Goal: Transaction & Acquisition: Subscribe to service/newsletter

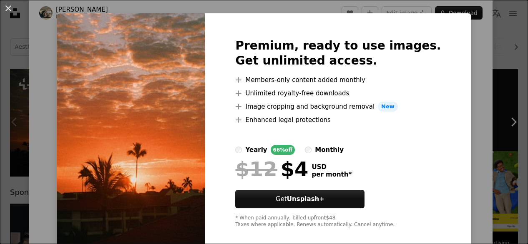
scroll to position [23, 0]
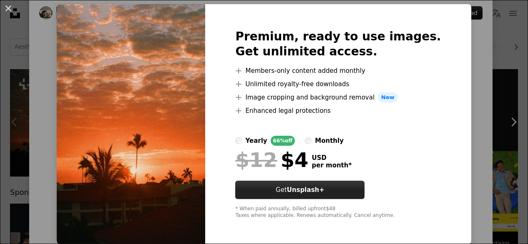
click at [307, 190] on strong "Unsplash+" at bounding box center [306, 190] width 38 height 8
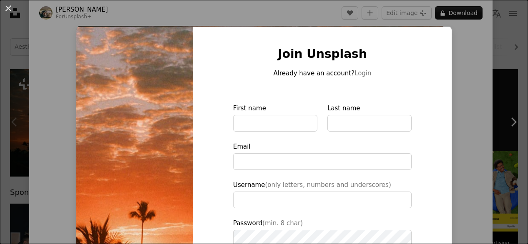
click at [457, 39] on div "An X shape Join Unsplash Already have an account? Login First name Last name Em…" at bounding box center [264, 122] width 528 height 244
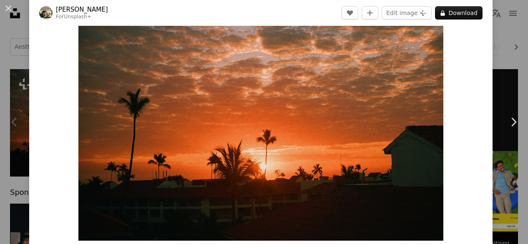
click at [457, 39] on div "Zoom in" at bounding box center [260, 120] width 463 height 250
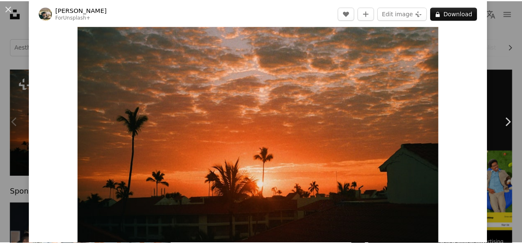
scroll to position [21, 0]
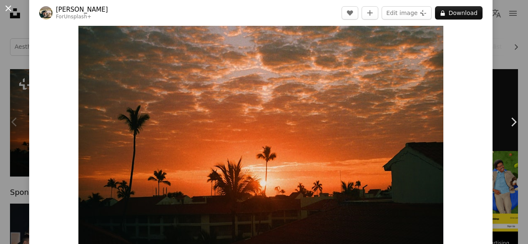
click at [8, 5] on button "An X shape" at bounding box center [8, 8] width 10 height 10
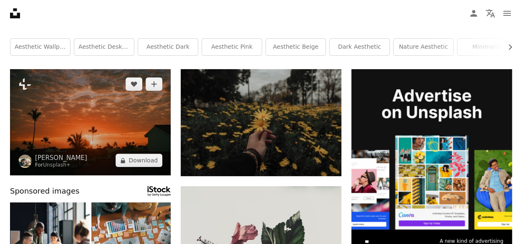
drag, startPoint x: 161, startPoint y: 120, endPoint x: 156, endPoint y: 121, distance: 5.1
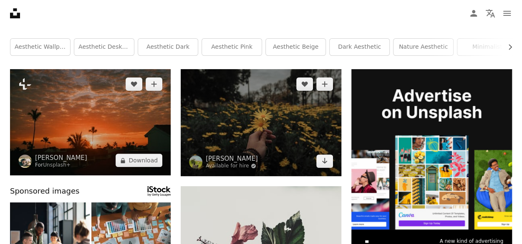
scroll to position [83, 0]
